Goal: Complete application form: Complete application form

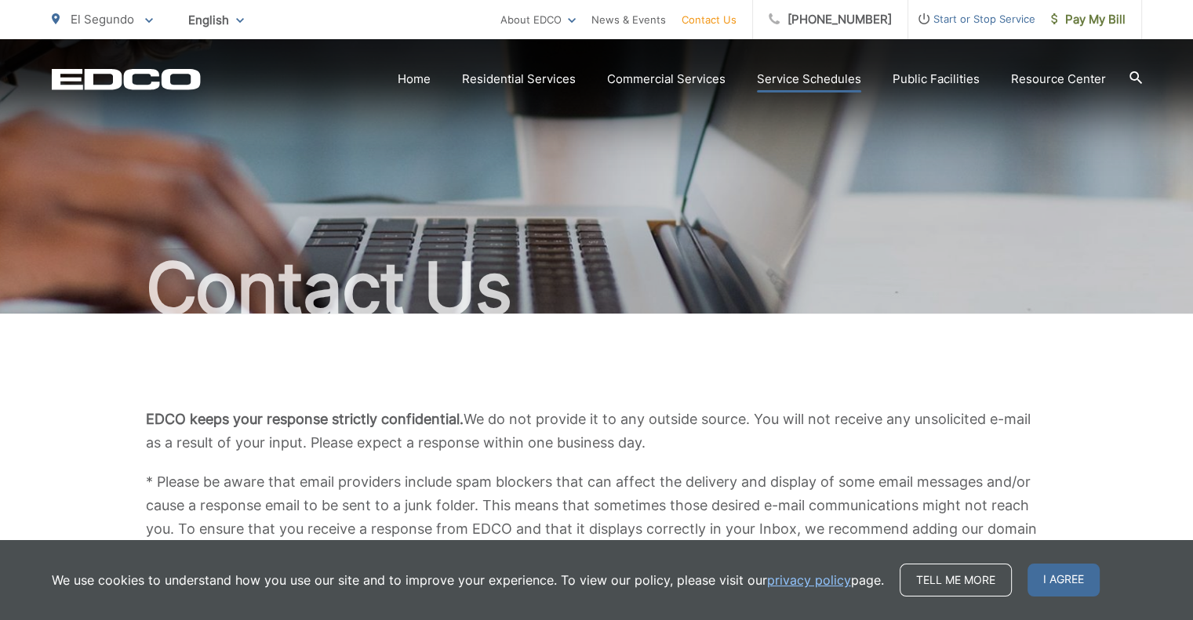
click at [787, 73] on link "Service Schedules" at bounding box center [809, 79] width 104 height 19
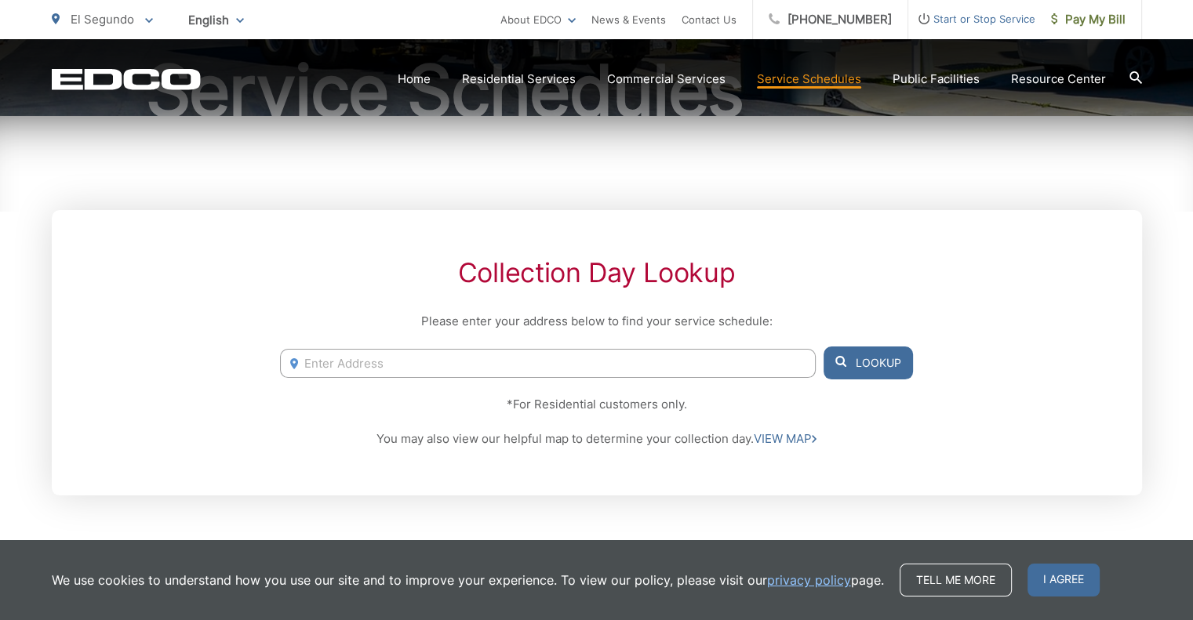
scroll to position [235, 0]
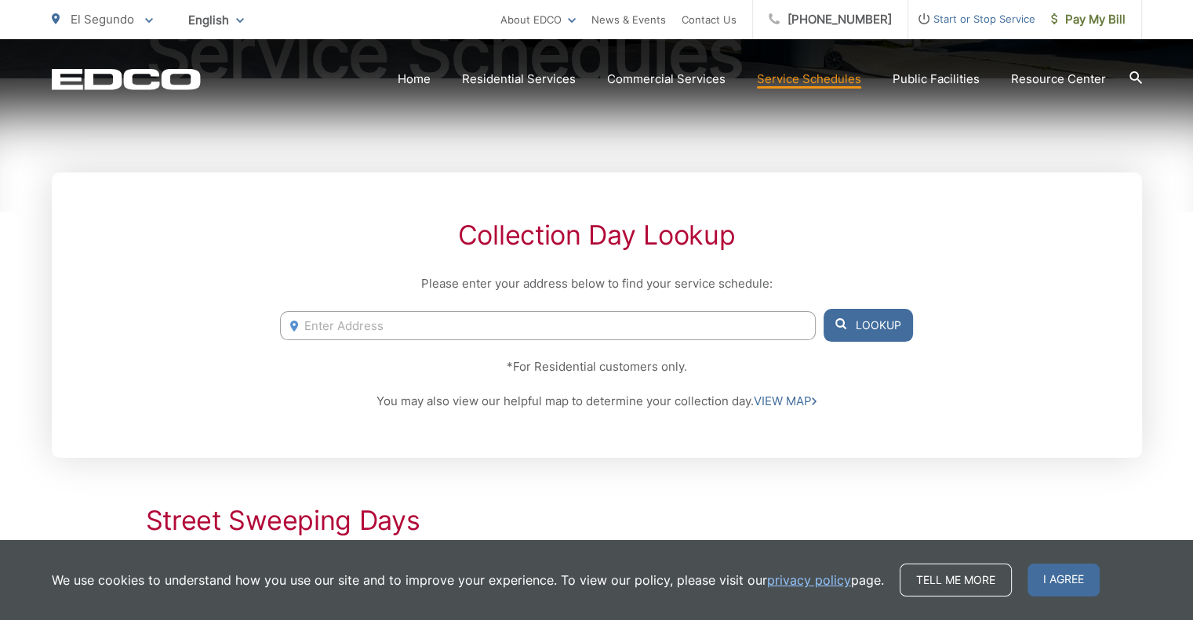
click at [524, 325] on input "Enter Address" at bounding box center [547, 325] width 535 height 29
click at [453, 354] on li "502 Washington St, El Segundo, CA, 90245" at bounding box center [547, 359] width 535 height 24
type input "502 Washington St, El Segundo, CA, 90245"
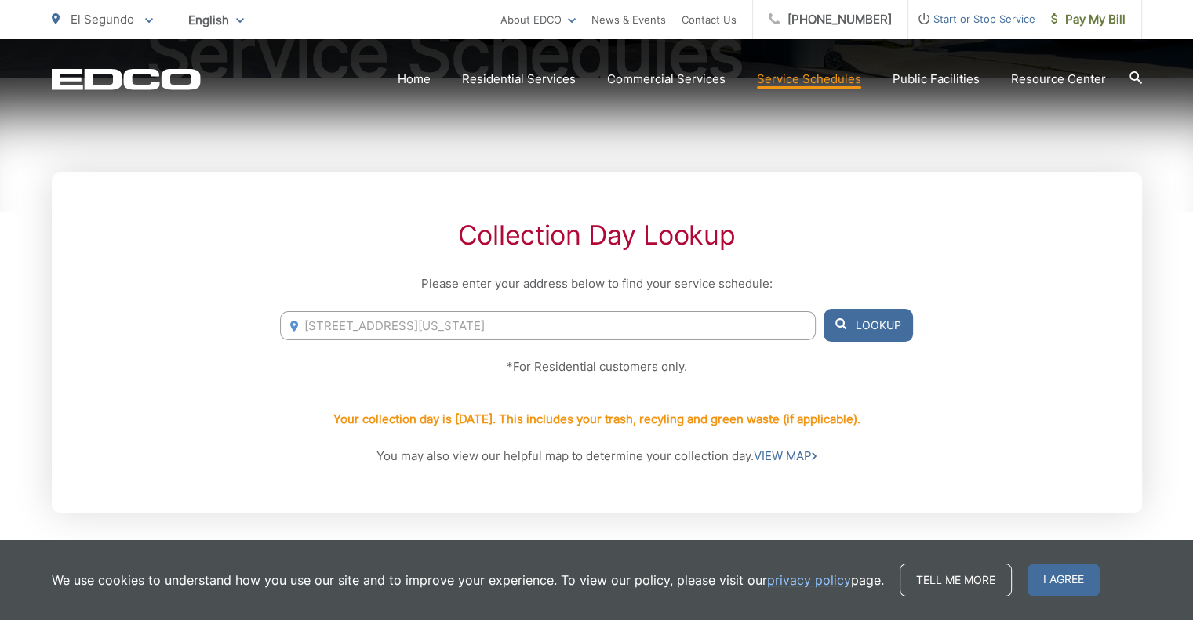
click at [863, 315] on button "Lookup" at bounding box center [868, 325] width 89 height 33
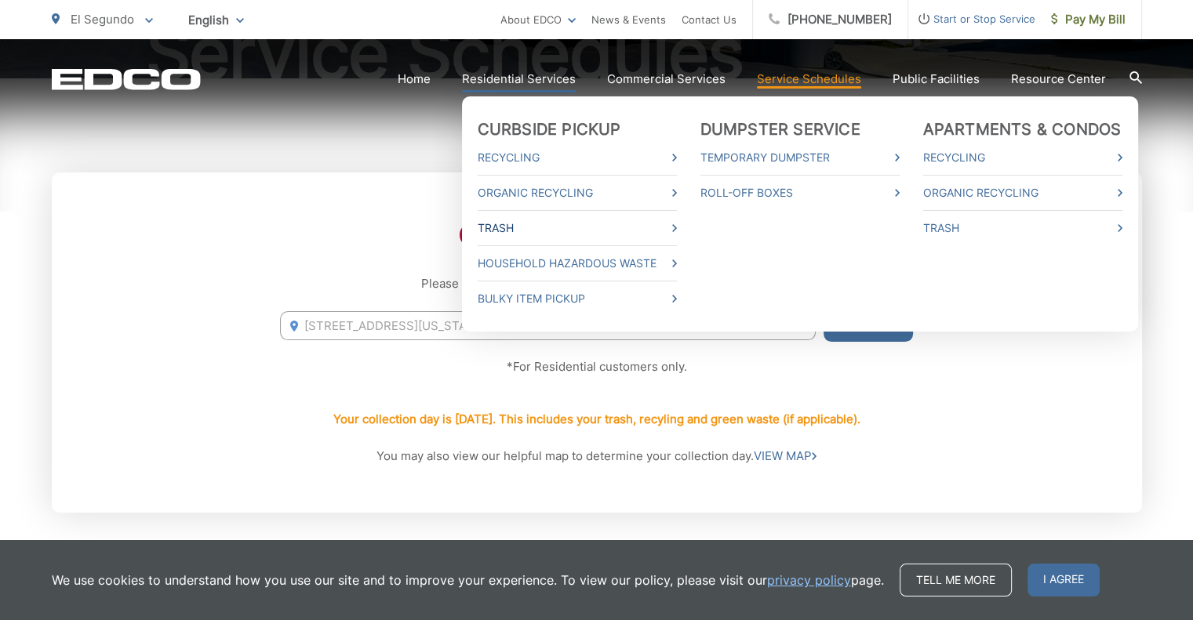
click at [507, 224] on link "Trash" at bounding box center [577, 228] width 199 height 19
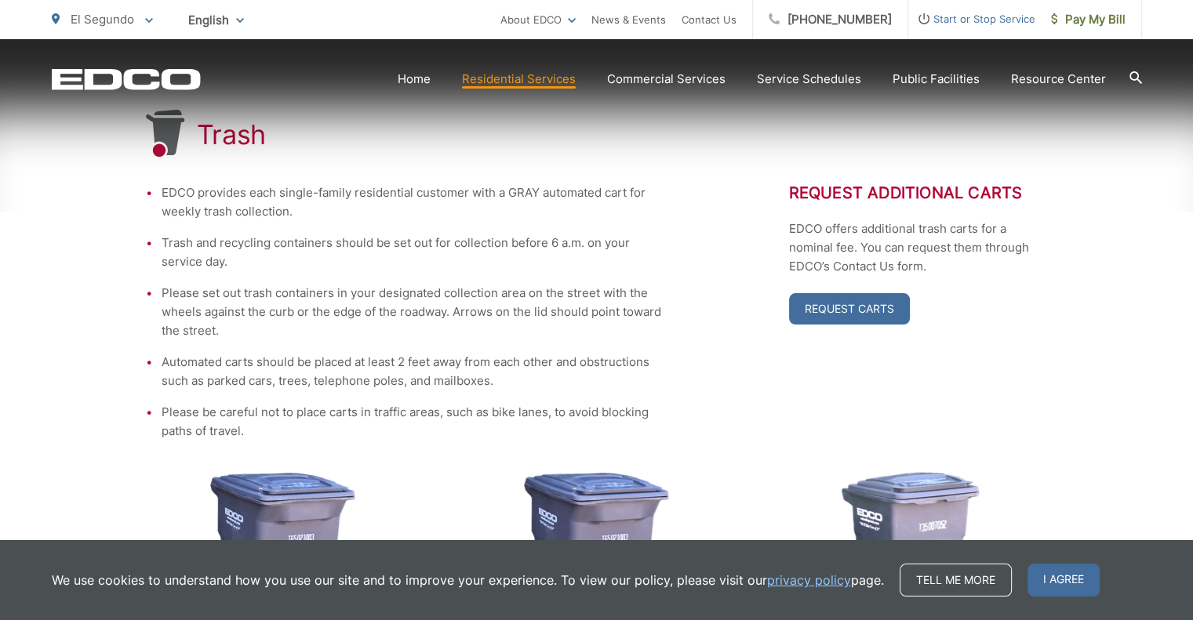
scroll to position [314, 0]
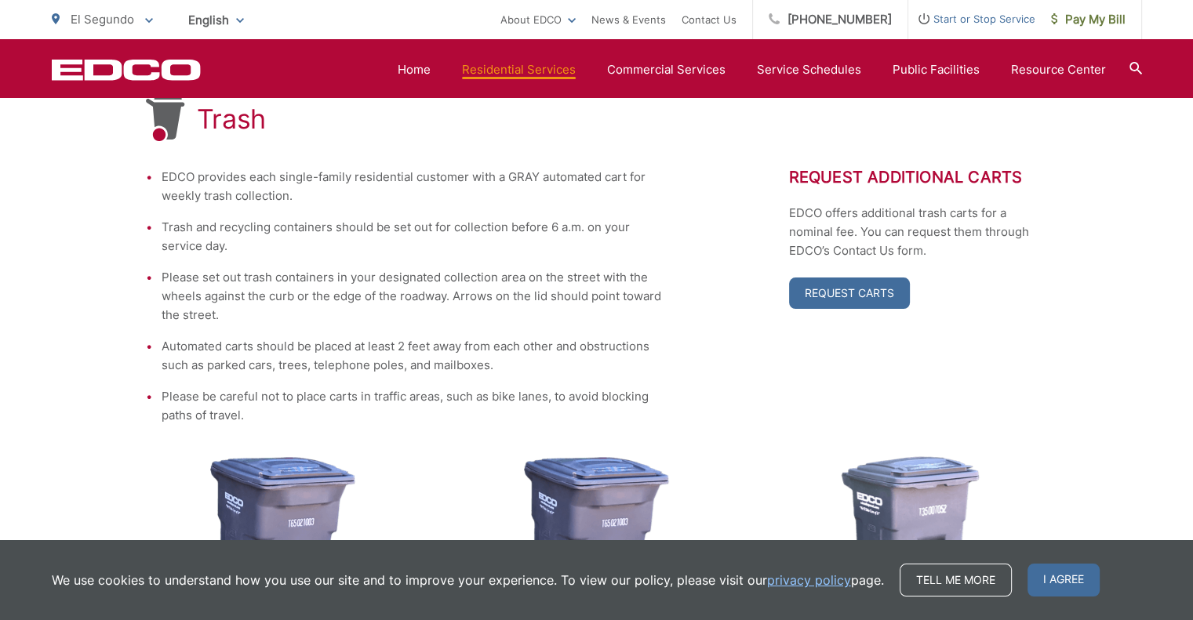
click at [1064, 576] on span "I agree" at bounding box center [1063, 580] width 72 height 33
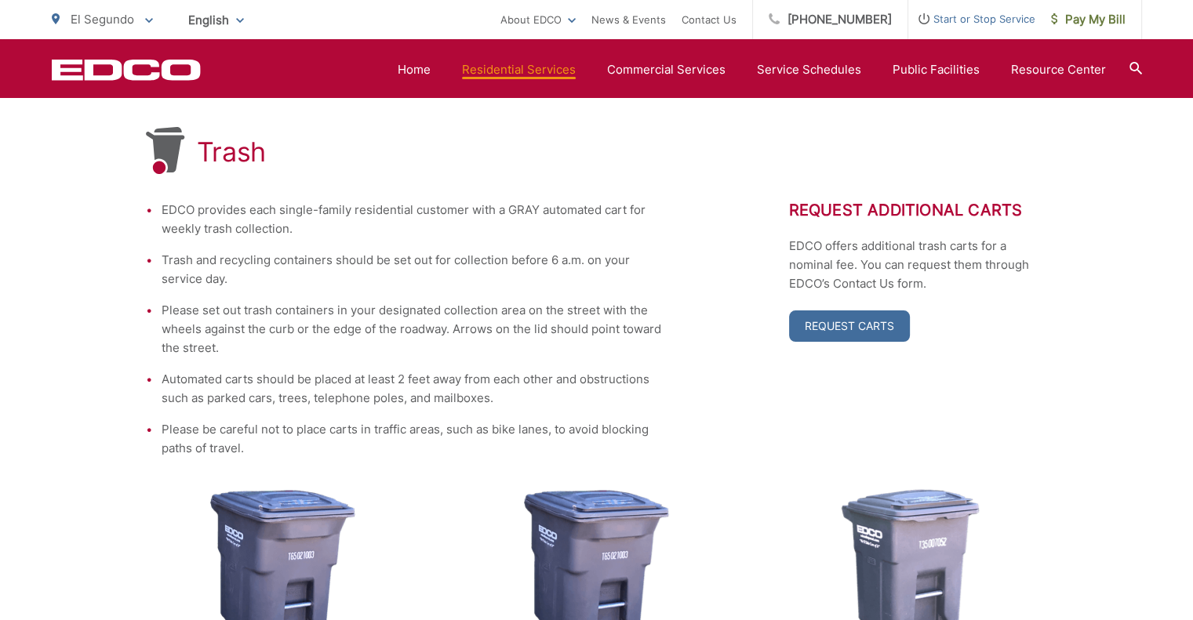
scroll to position [113, 0]
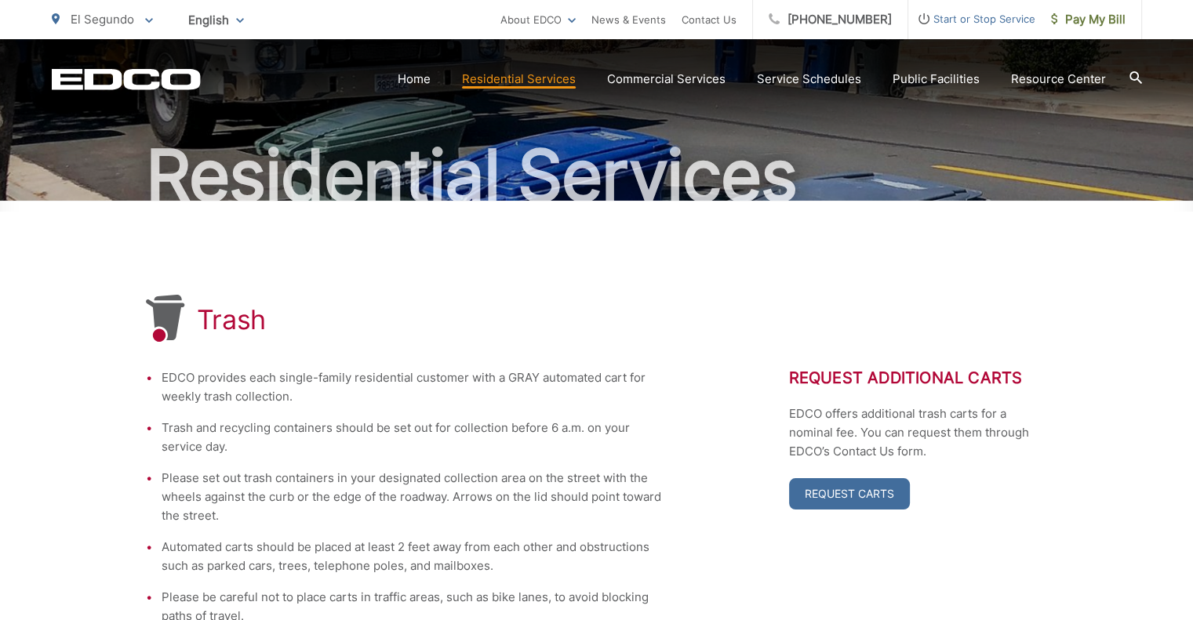
click at [1133, 78] on icon at bounding box center [1135, 77] width 13 height 13
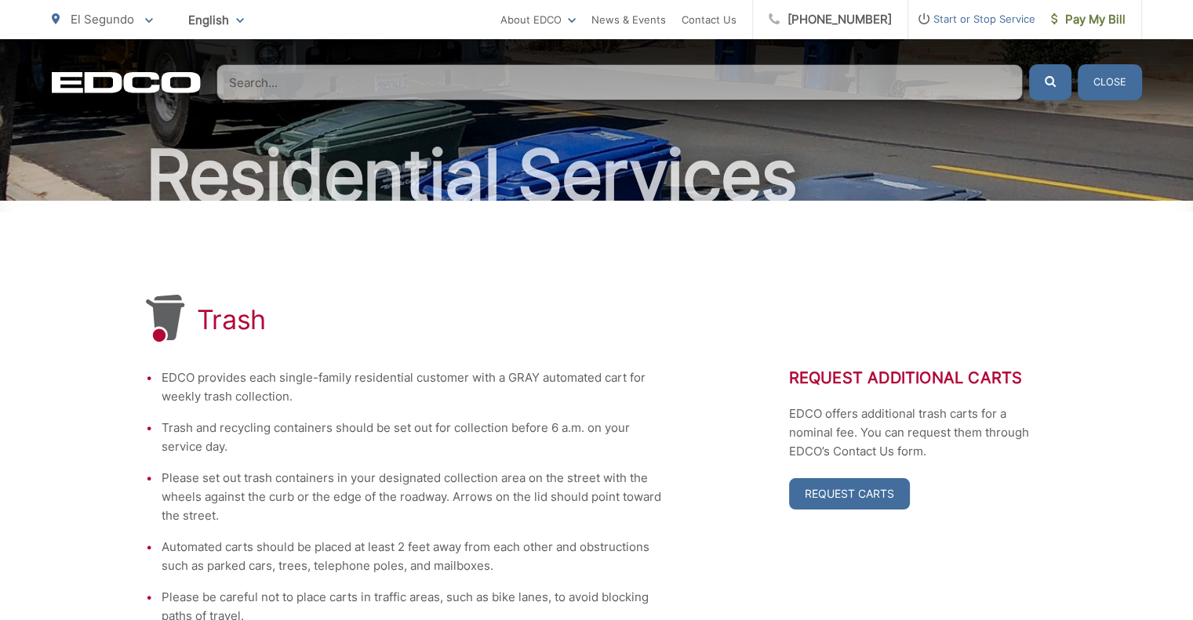
click at [760, 79] on input "Search" at bounding box center [619, 82] width 806 height 36
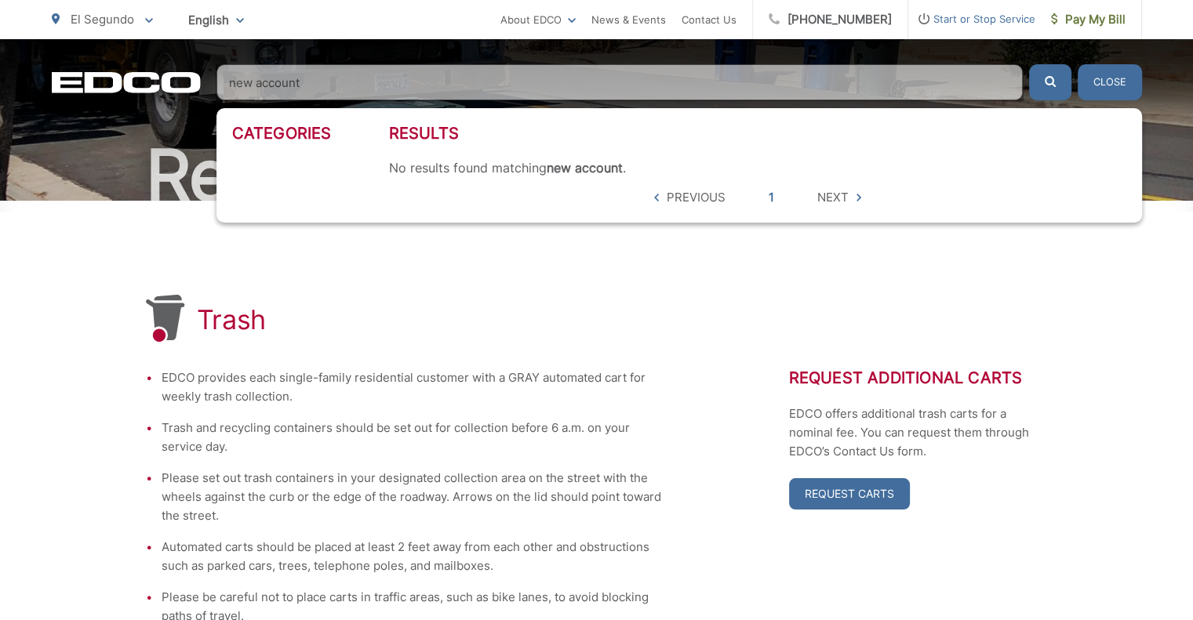
click at [1029, 64] on button "submit" at bounding box center [1050, 82] width 42 height 36
click at [864, 304] on div "Trash" at bounding box center [597, 320] width 902 height 50
drag, startPoint x: 498, startPoint y: 81, endPoint x: 511, endPoint y: 84, distance: 13.7
click at [498, 82] on input "new account" at bounding box center [619, 82] width 806 height 36
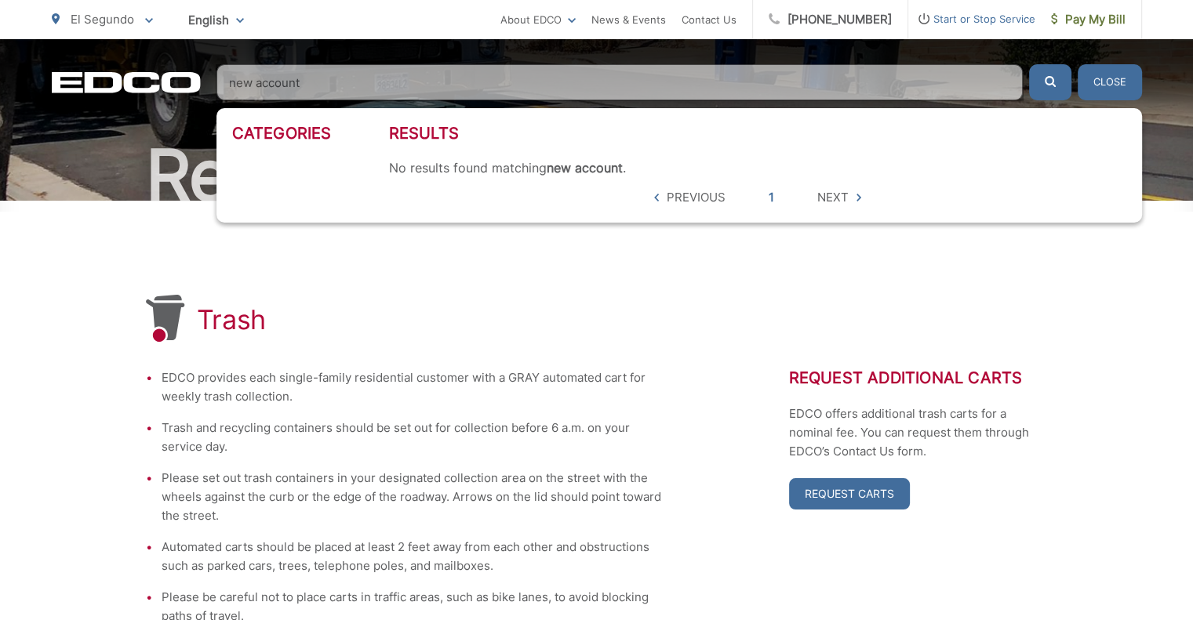
click at [327, 82] on input "new account" at bounding box center [619, 82] width 806 height 36
drag, startPoint x: 311, startPoint y: 78, endPoint x: 187, endPoint y: 68, distance: 125.1
click at [187, 68] on div "EDCO Logo Home Residential Services Curbside Pickup Recycling Organic Recycling…" at bounding box center [597, 82] width 1090 height 36
type input "set up new acount"
click at [1029, 64] on button "submit" at bounding box center [1050, 82] width 42 height 36
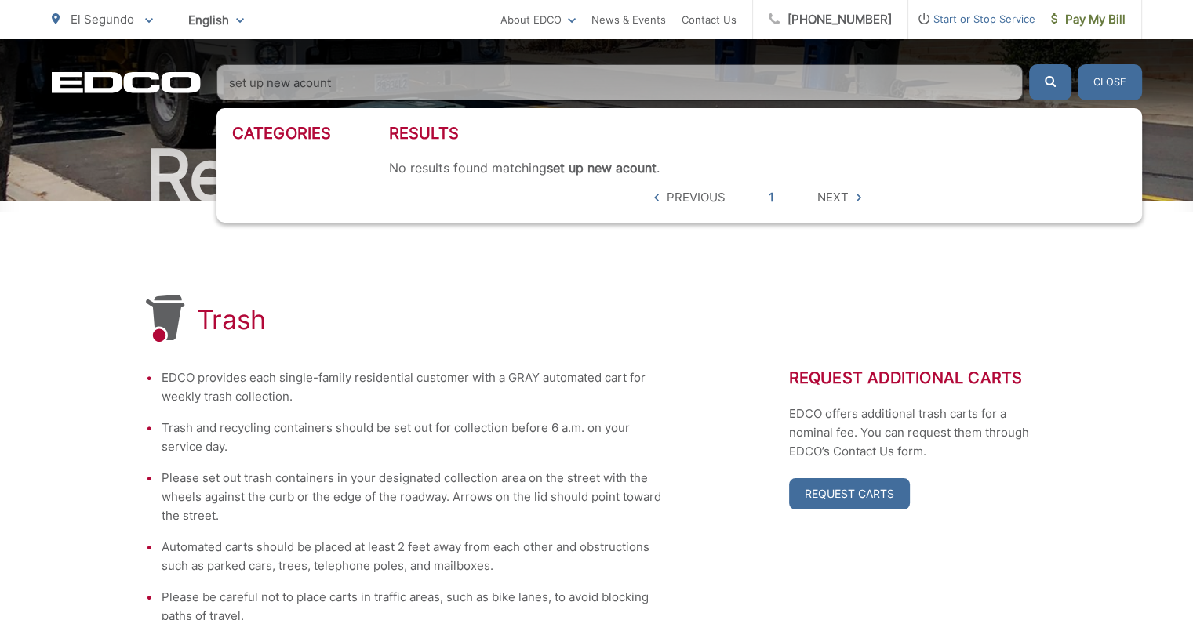
click at [766, 304] on div "Trash" at bounding box center [597, 320] width 902 height 50
drag, startPoint x: 565, startPoint y: 288, endPoint x: 577, endPoint y: 275, distance: 17.7
click at [1103, 75] on button "Close" at bounding box center [1110, 82] width 64 height 36
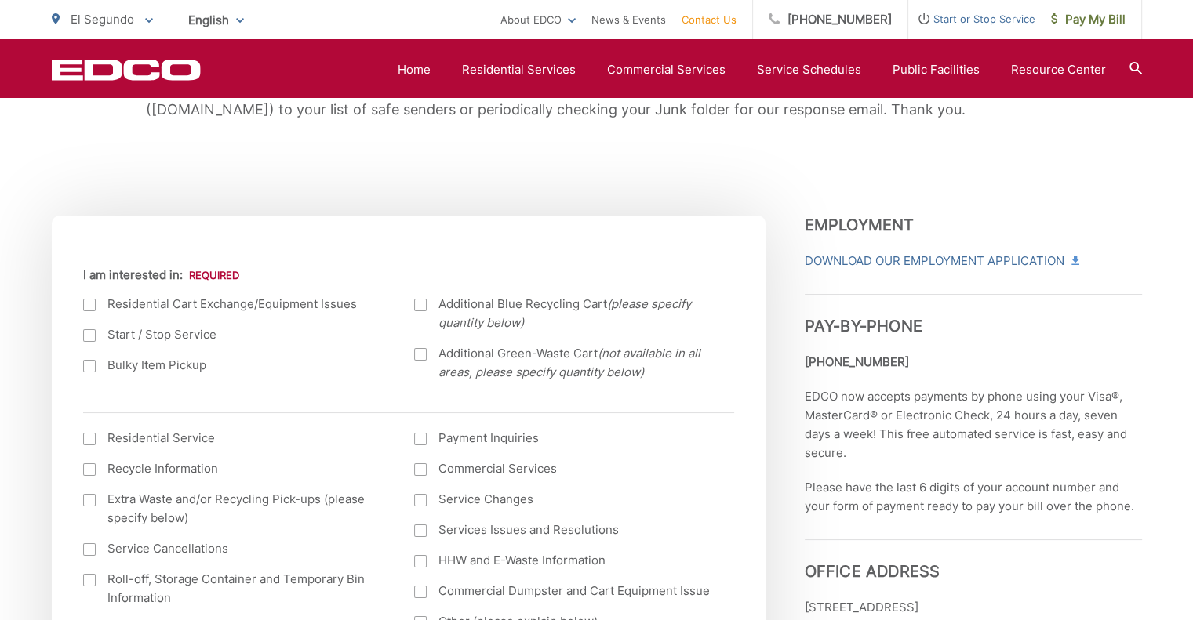
scroll to position [471, 0]
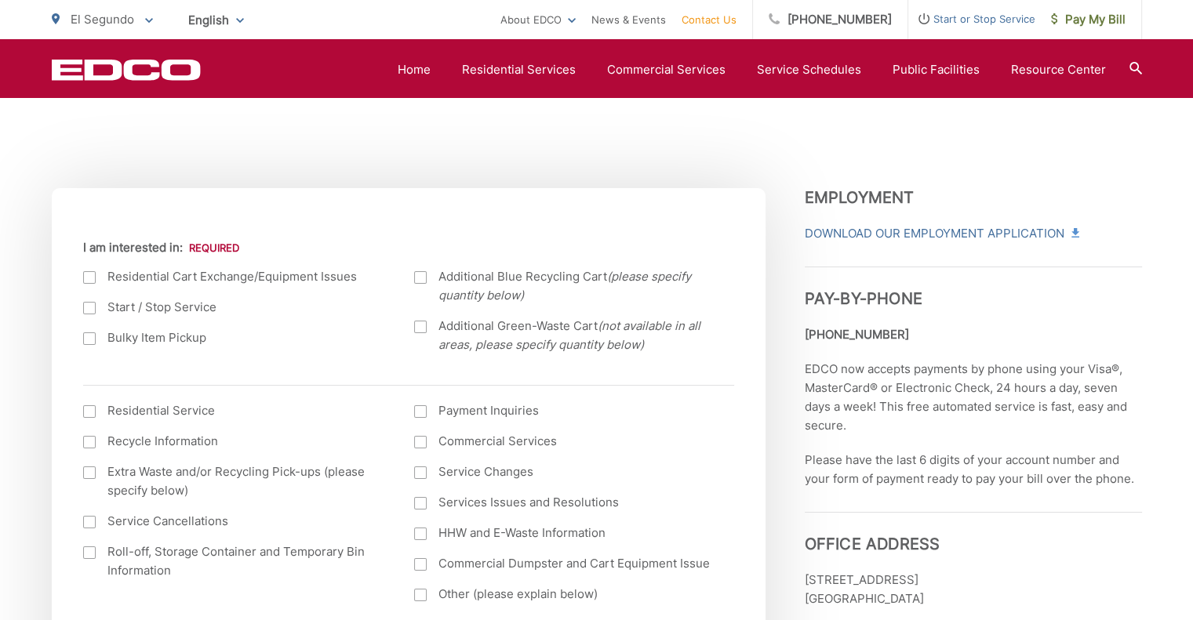
click at [90, 305] on div at bounding box center [89, 308] width 13 height 13
click at [0, 0] on input "Start / Stop Service" at bounding box center [0, 0] width 0 height 0
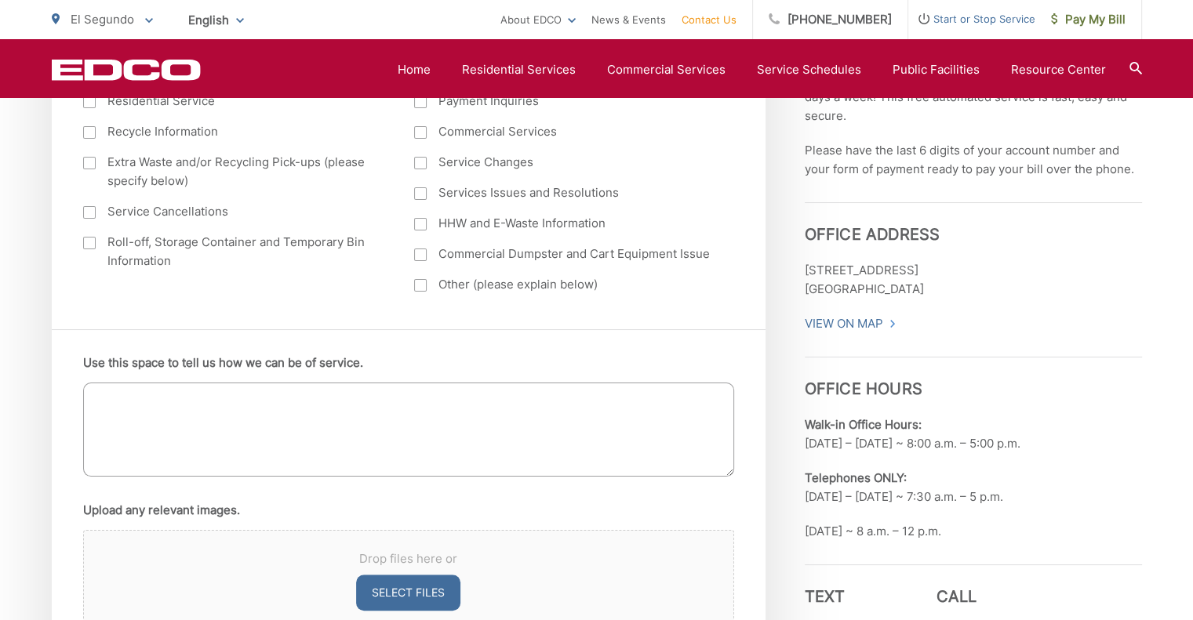
scroll to position [863, 0]
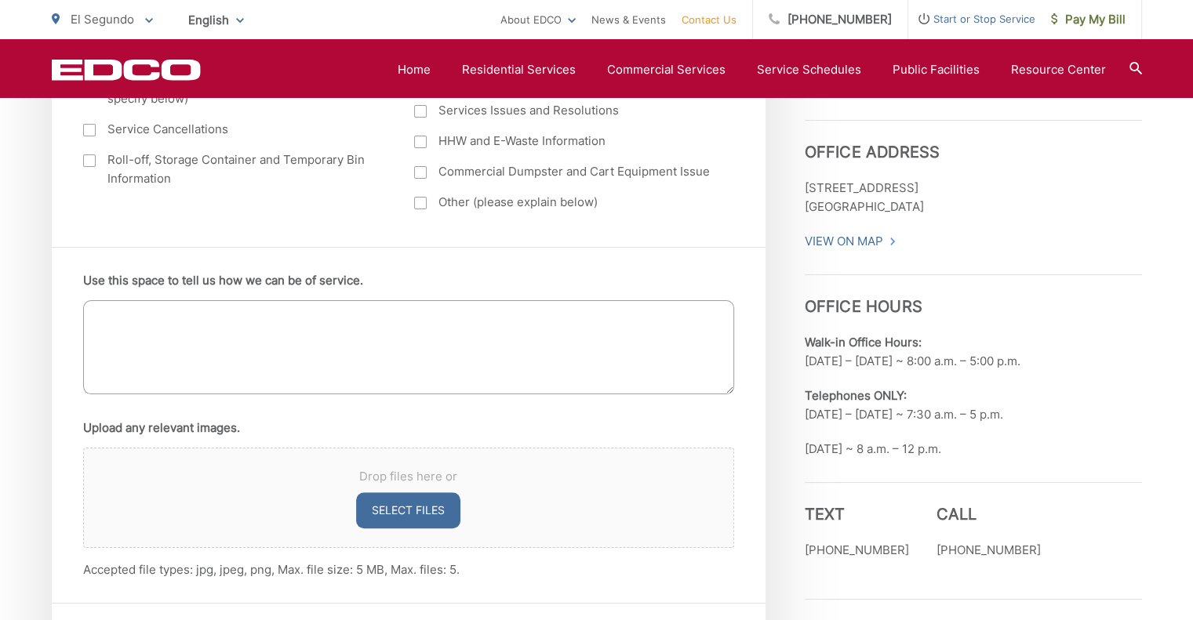
click at [433, 340] on textarea "Use this space to tell us how we can be of service." at bounding box center [408, 347] width 651 height 94
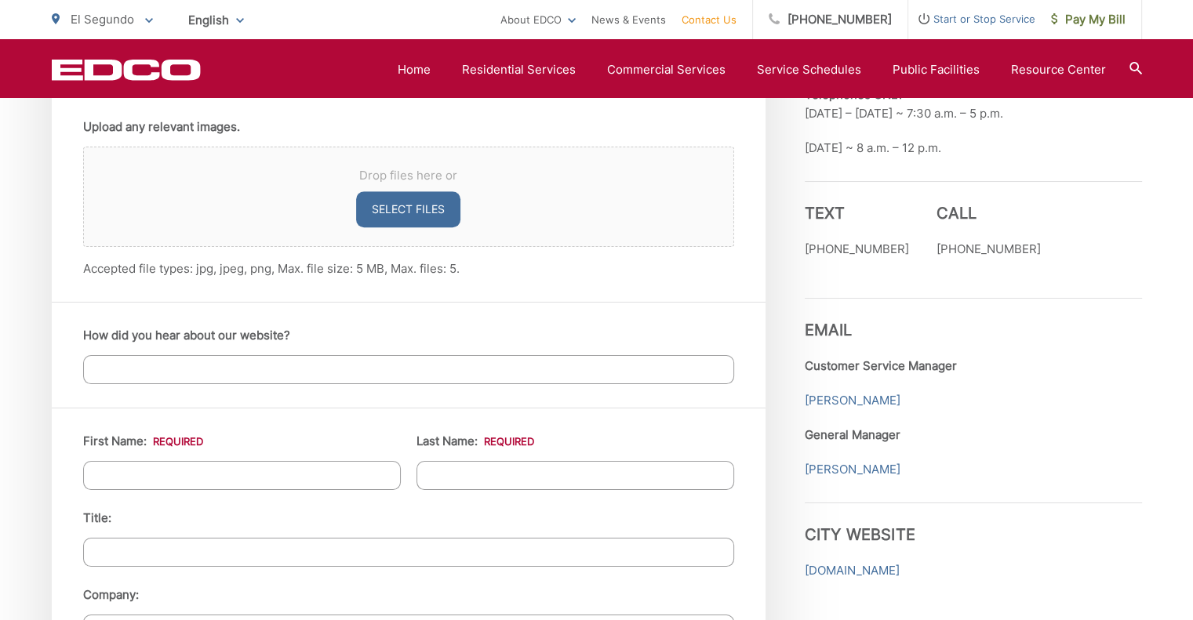
scroll to position [1255, 0]
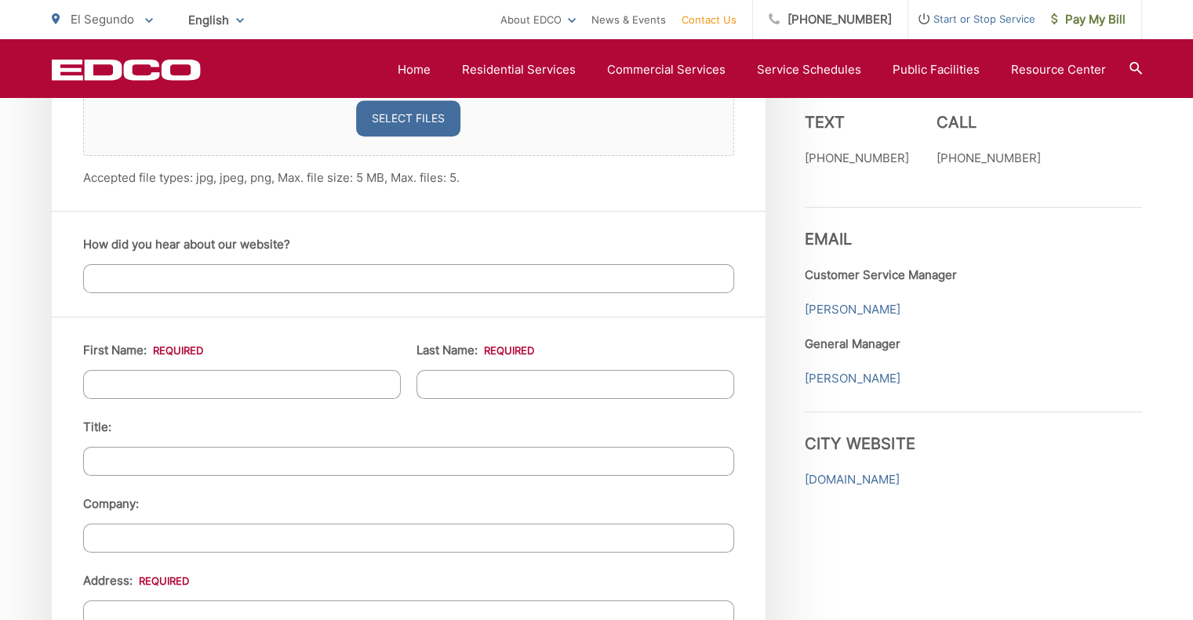
type textarea "Hi, I need to start a new account to take over trash pick up for 502 Washington…"
click at [417, 281] on input "How did you hear about our website?" at bounding box center [408, 278] width 651 height 29
type input "google"
type input "Christian"
type input "Africa"
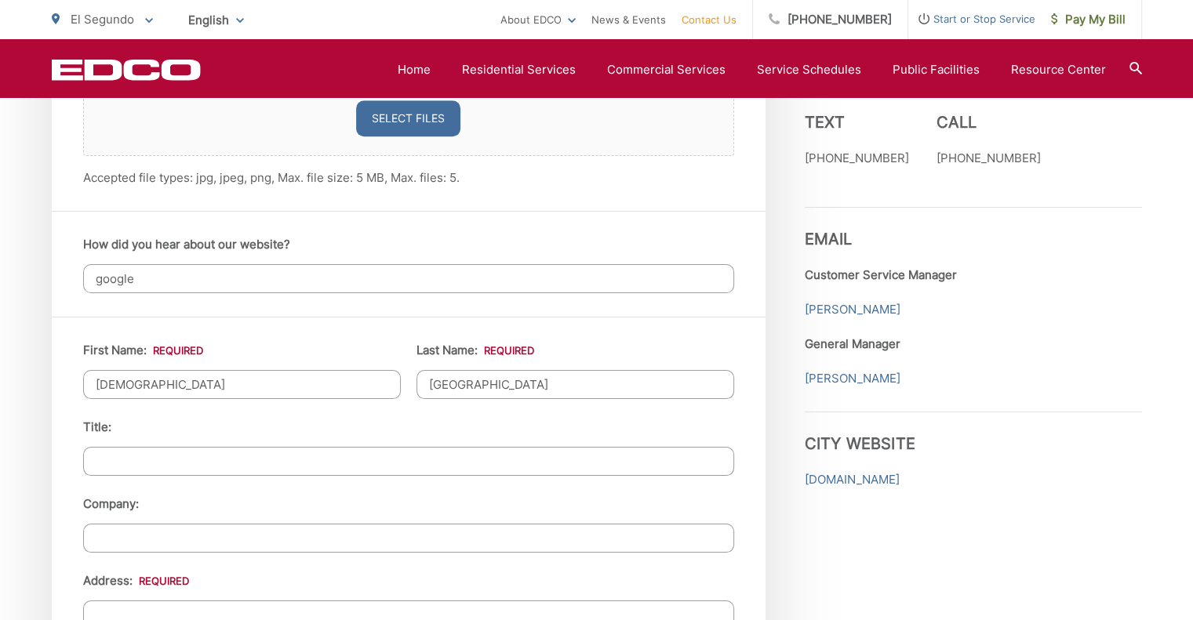
type input "n/a"
type input "621 East Grand Avenue, El Segundo, CA, USA"
type input "El Segundo"
type input "90245"
type input "7144044262"
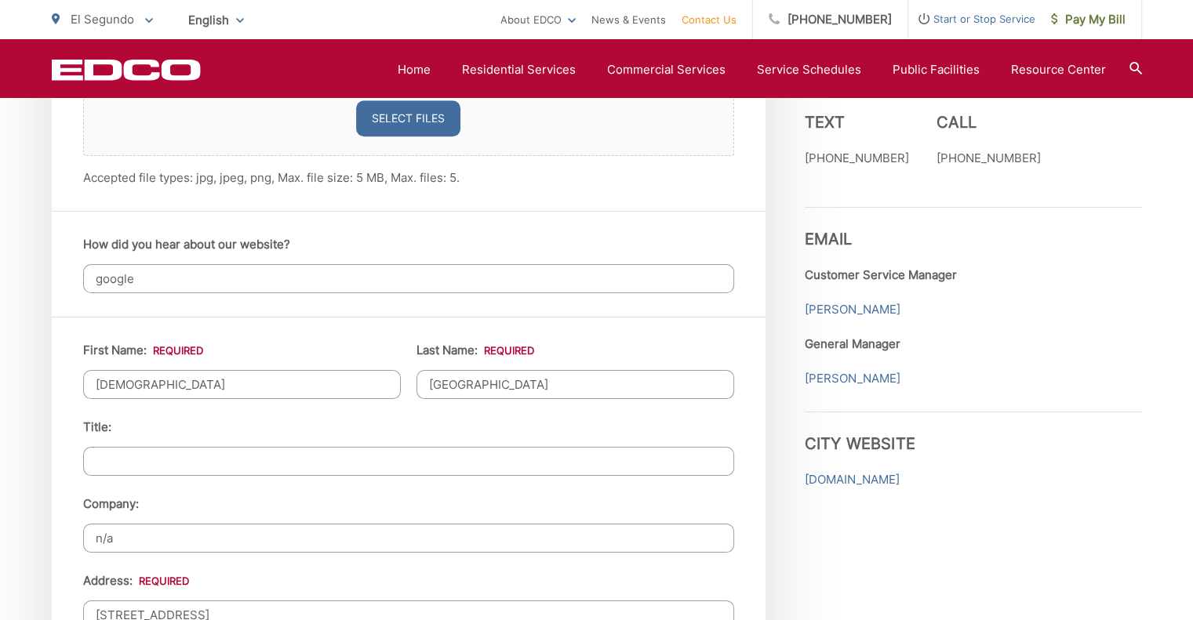
type input "cafrica@yahoo.com"
type input "(714) 404-4262"
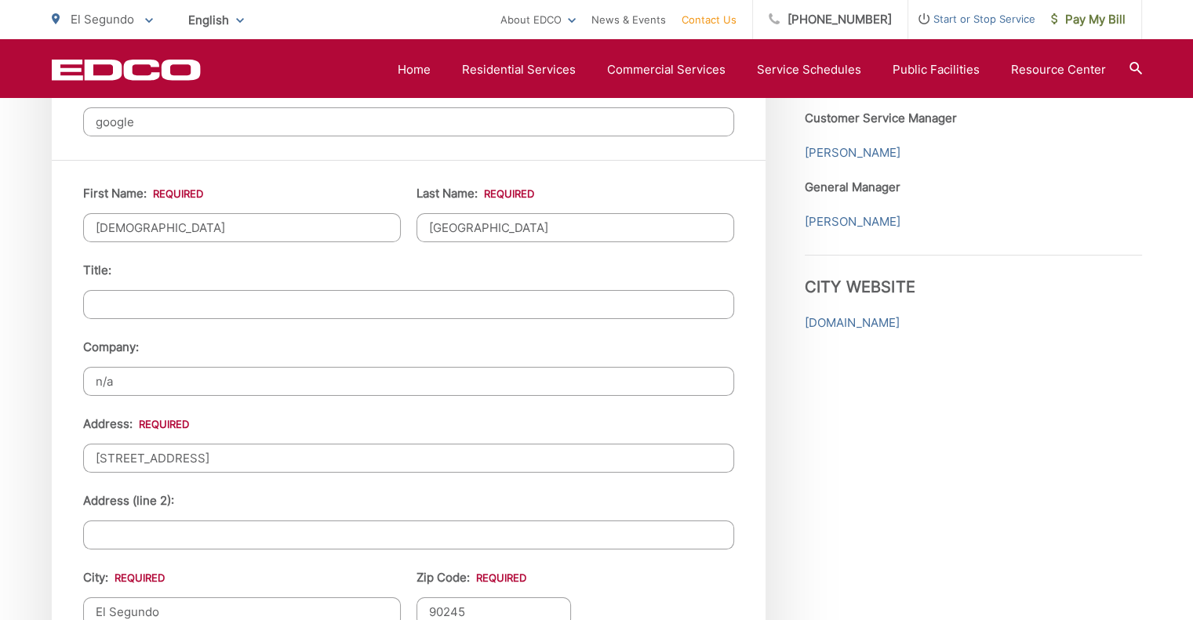
scroll to position [1569, 0]
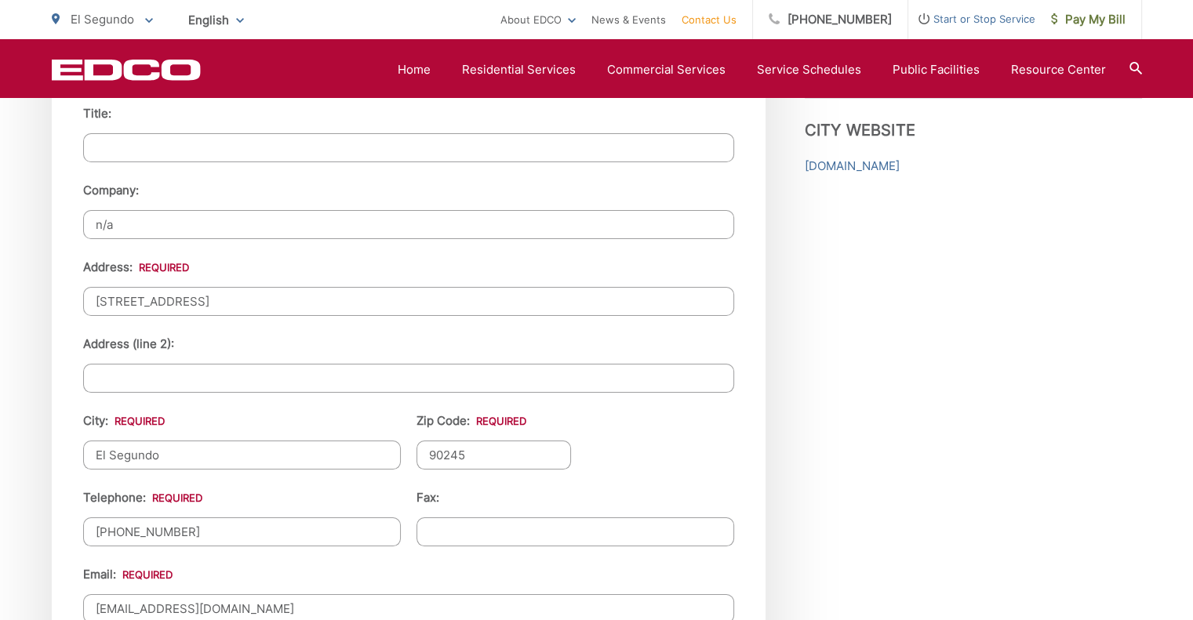
drag, startPoint x: 354, startPoint y: 300, endPoint x: 96, endPoint y: 330, distance: 259.1
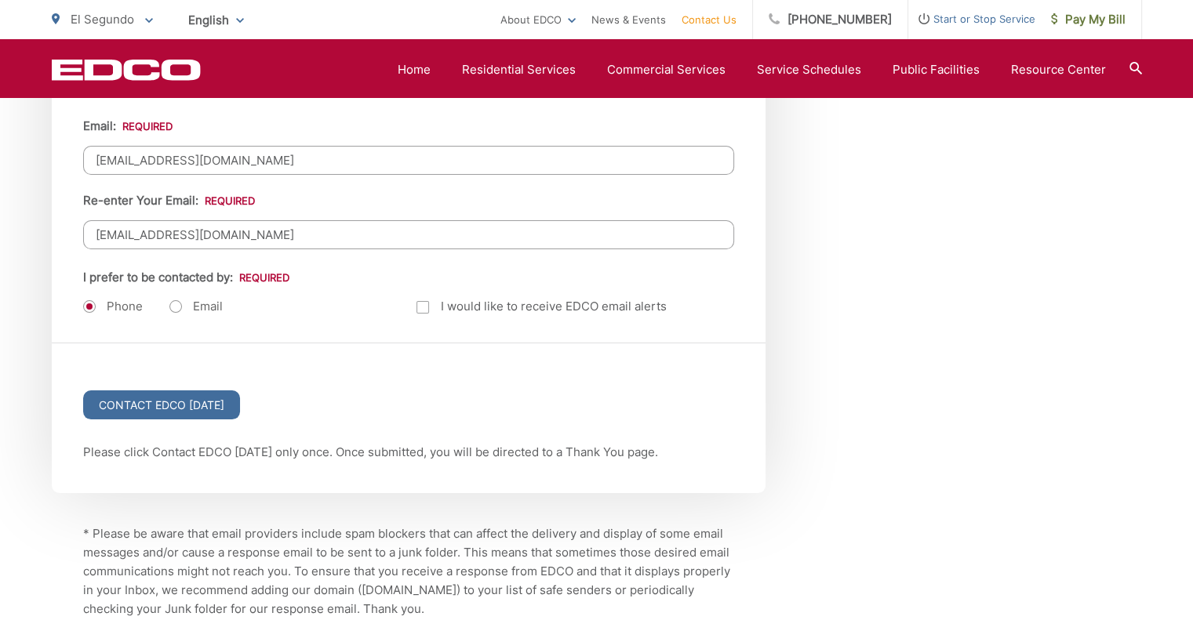
scroll to position [2039, 0]
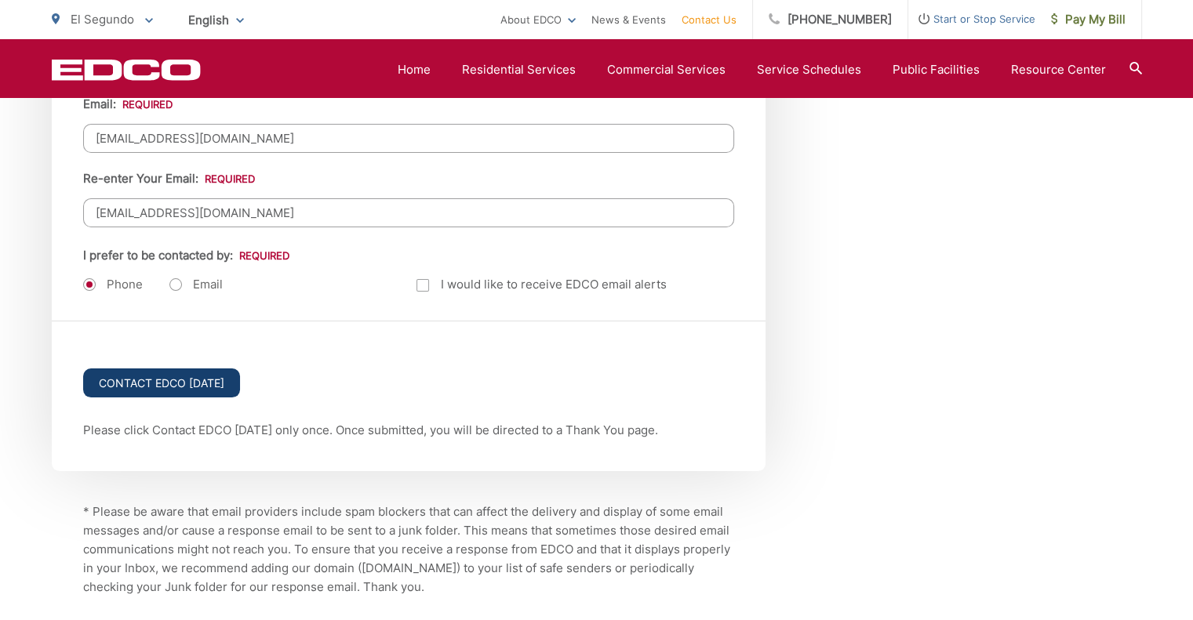
type input "502 Washington St."
click at [213, 376] on input "Contact EDCO Today" at bounding box center [161, 383] width 157 height 29
